Goal: Task Accomplishment & Management: Manage account settings

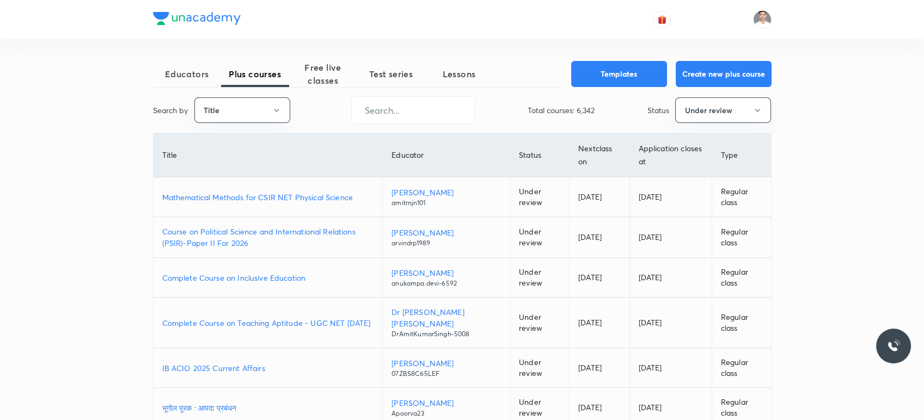
click at [347, 226] on p "Course on Political Science and International Relations (PSIR)-Paper II For 2026" at bounding box center [268, 237] width 212 height 23
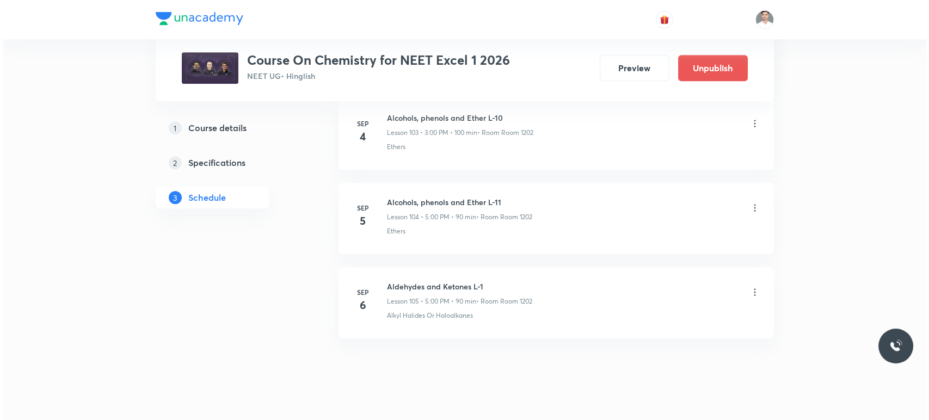
scroll to position [9371, 0]
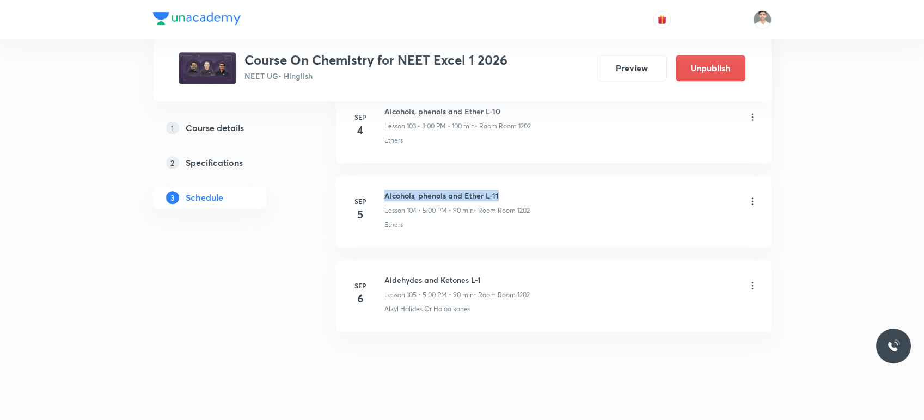
drag, startPoint x: 411, startPoint y: 182, endPoint x: 541, endPoint y: 179, distance: 129.6
click at [541, 190] on div "Alcohols, phenols and Ether L-11 Lesson 104 • 5:00 PM • 90 min • Room Room 1202" at bounding box center [570, 203] width 373 height 26
click at [753, 280] on icon at bounding box center [752, 285] width 11 height 11
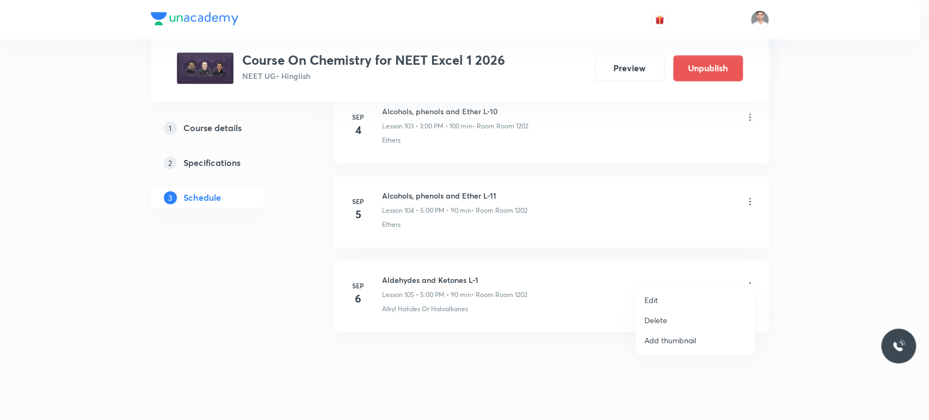
click at [653, 300] on p "Edit" at bounding box center [652, 300] width 14 height 11
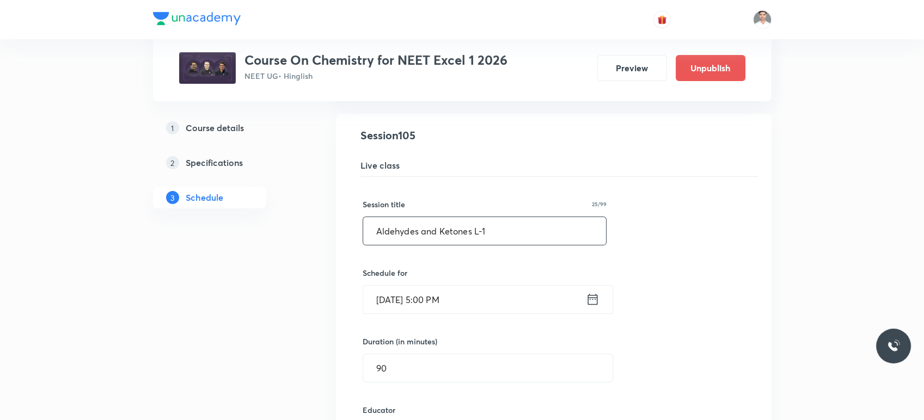
scroll to position [8865, 0]
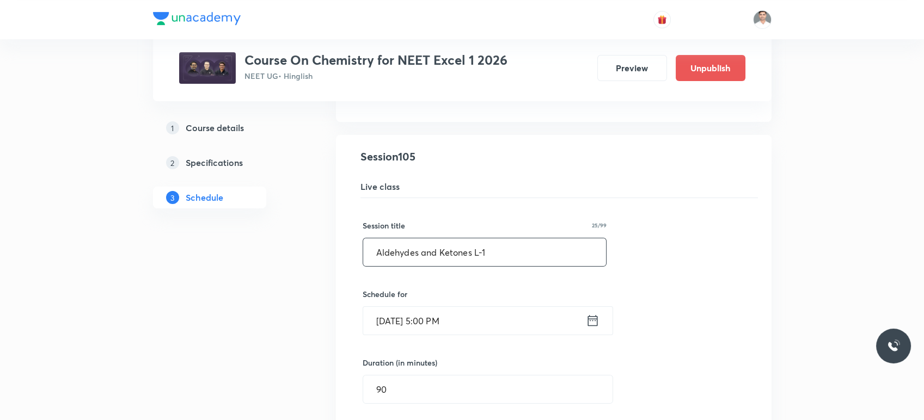
drag, startPoint x: 499, startPoint y: 236, endPoint x: 300, endPoint y: 234, distance: 198.7
paste input "cohols, phenols and Ether L-1"
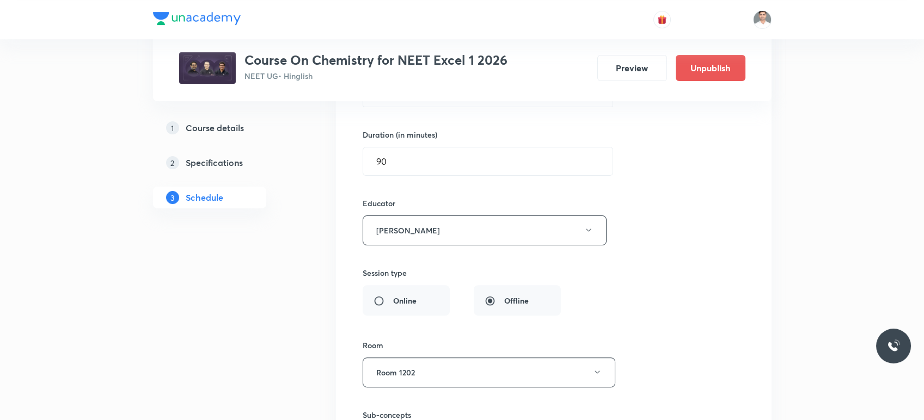
scroll to position [9168, 0]
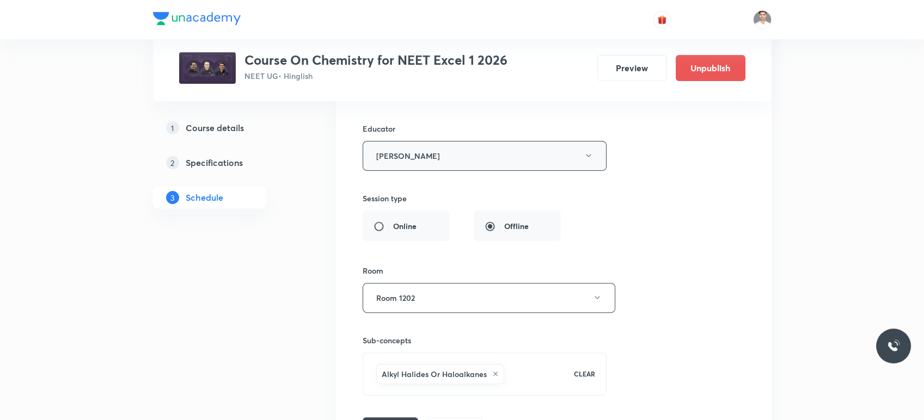
type input "Alcohols, phenols and Ether L-12"
click at [525, 143] on button "[PERSON_NAME]" at bounding box center [485, 156] width 244 height 30
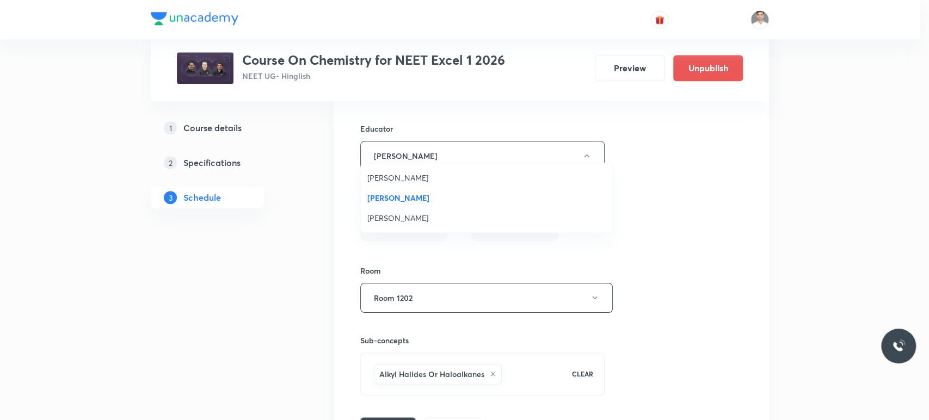
click at [407, 174] on span "[PERSON_NAME]" at bounding box center [486, 177] width 238 height 11
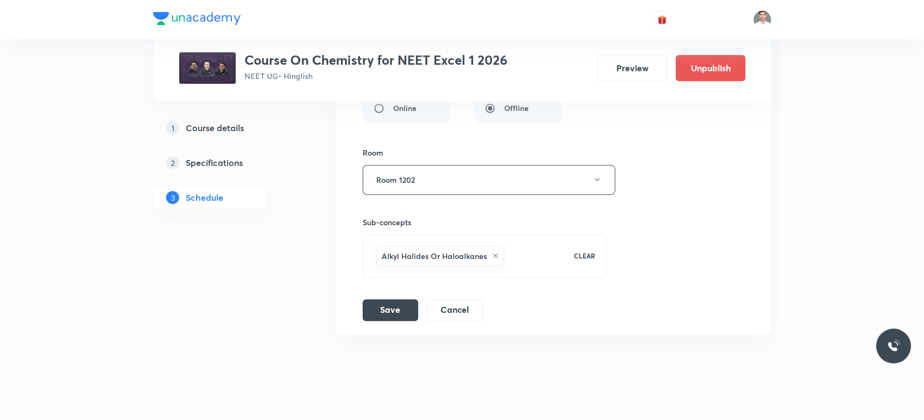
scroll to position [9289, 0]
click at [388, 296] on button "Save" at bounding box center [391, 307] width 56 height 22
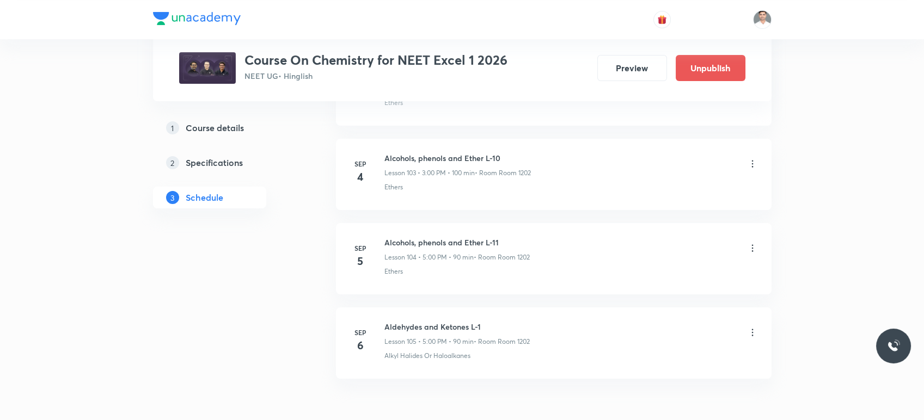
scroll to position [8802, 0]
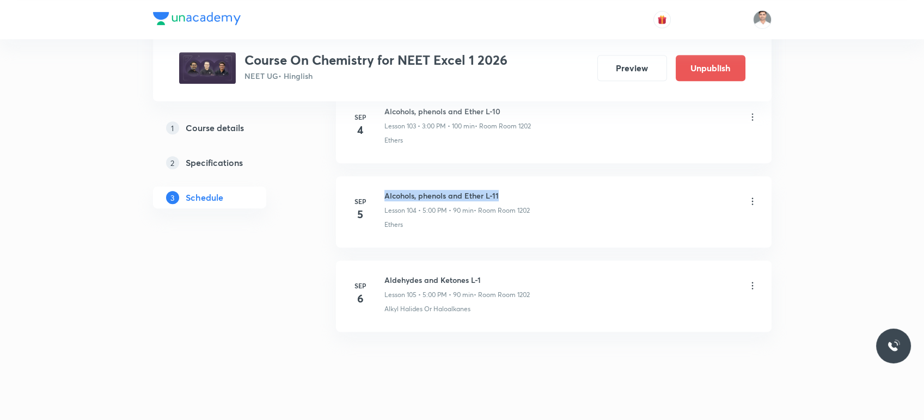
drag, startPoint x: 384, startPoint y: 177, endPoint x: 589, endPoint y: 176, distance: 204.7
click at [589, 190] on div "Alcohols, phenols and Ether L-11 Lesson 104 • 5:00 PM • 90 min • Room Room 1202" at bounding box center [570, 203] width 373 height 26
copy h6 "Alcohols, phenols and Ether L-11"
click at [754, 280] on icon at bounding box center [752, 285] width 11 height 11
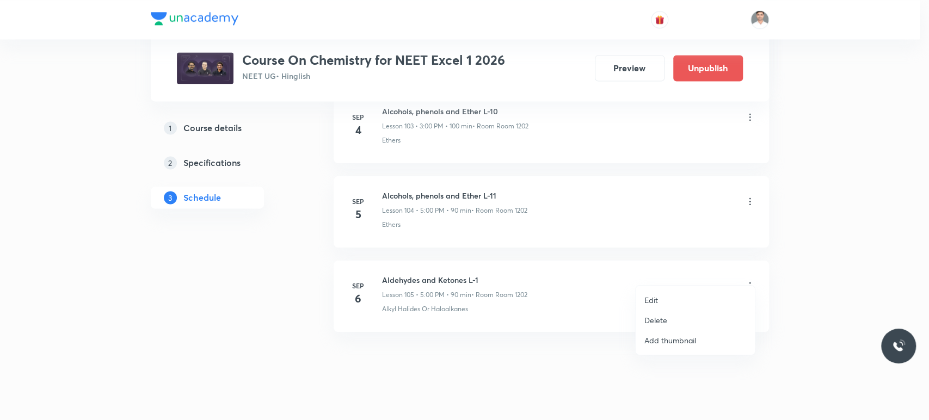
click at [666, 304] on li "Edit" at bounding box center [695, 300] width 119 height 20
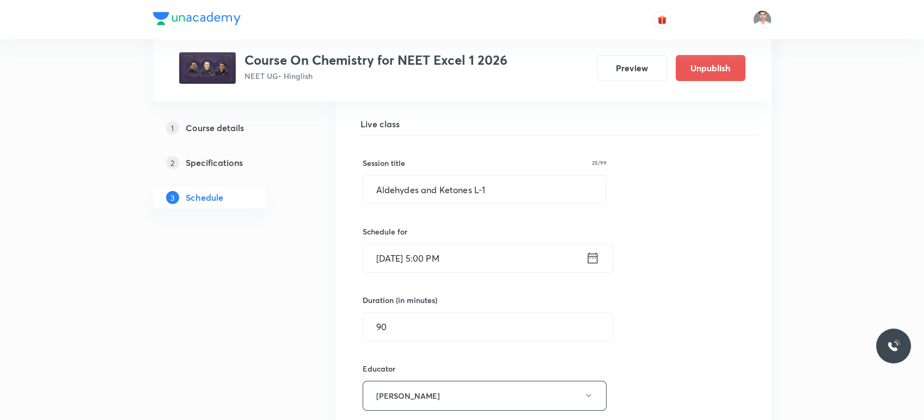
scroll to position [8865, 0]
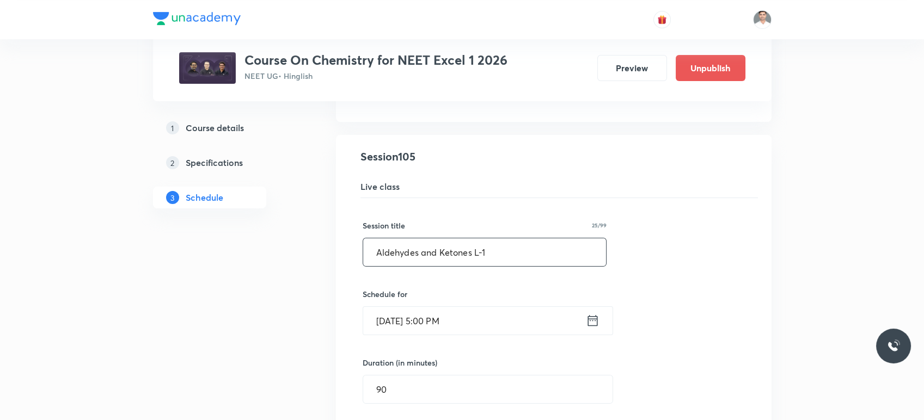
drag, startPoint x: 505, startPoint y: 241, endPoint x: 310, endPoint y: 237, distance: 194.9
paste input "cohols, phenols and Ether L-1"
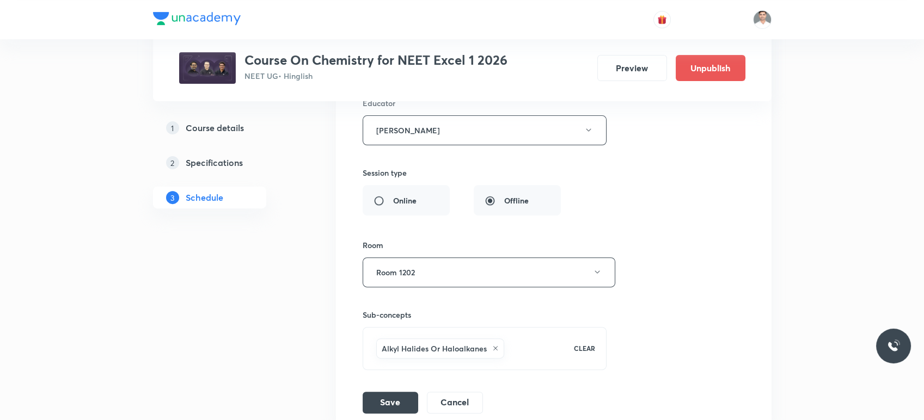
scroll to position [9289, 0]
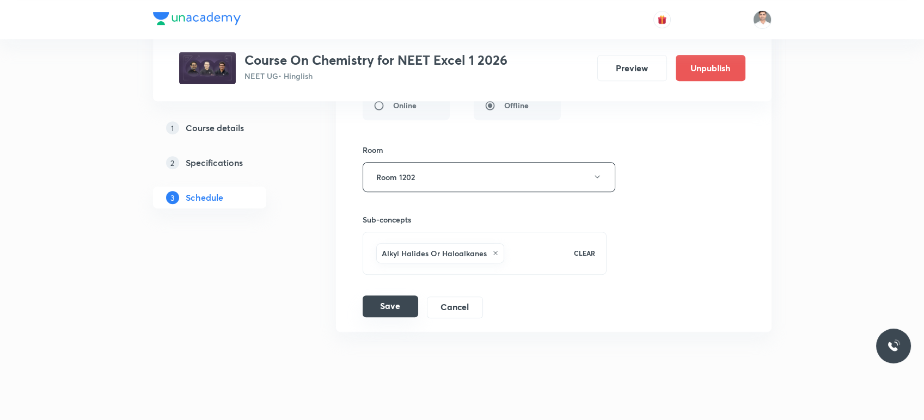
type input "Alcohols, phenols and Ether L-12"
click at [399, 299] on button "Save" at bounding box center [391, 307] width 56 height 22
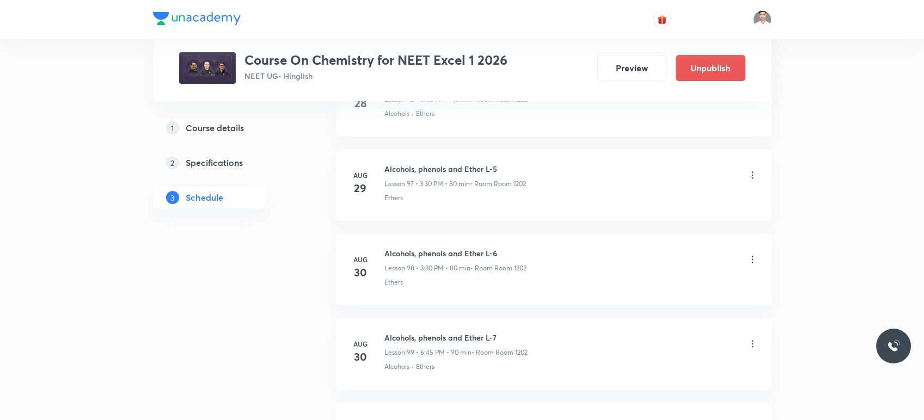
scroll to position [8075, 0]
